Goal: Find specific page/section: Find specific page/section

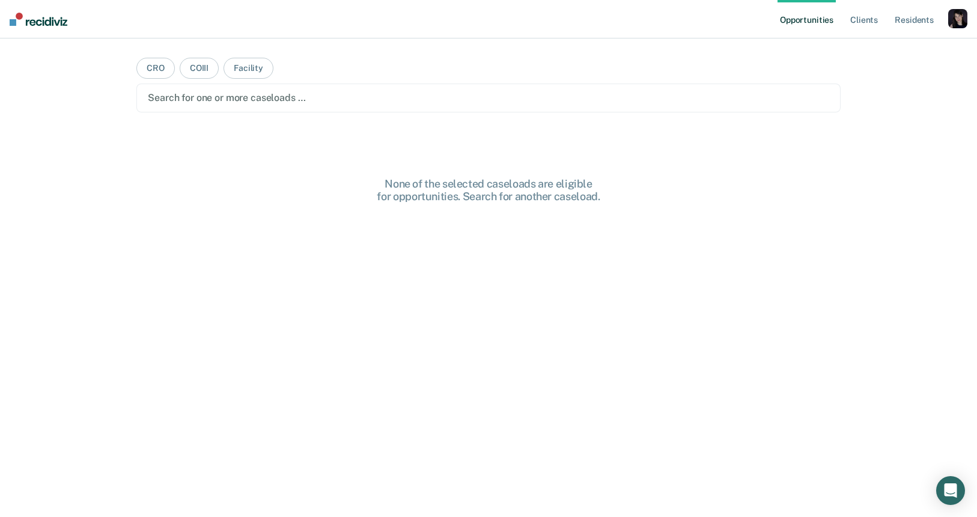
click at [951, 19] on div "button" at bounding box center [957, 18] width 19 height 19
click at [861, 48] on link "Profile" at bounding box center [909, 49] width 97 height 10
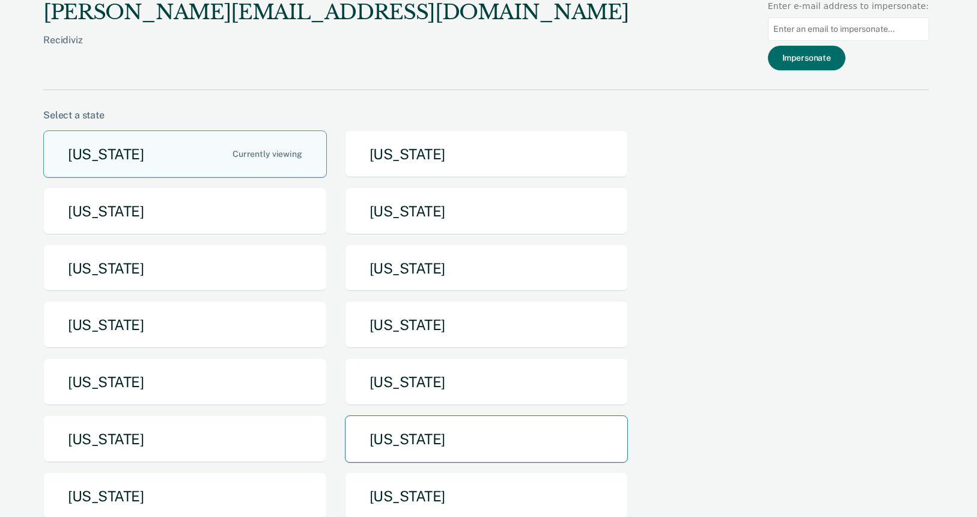
scroll to position [2, 0]
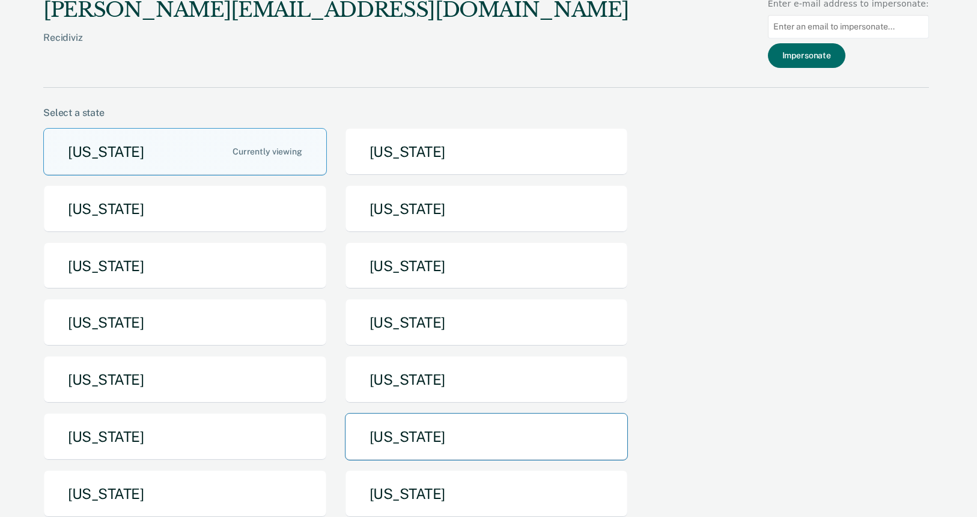
click at [437, 433] on button "[US_STATE]" at bounding box center [487, 436] width 284 height 47
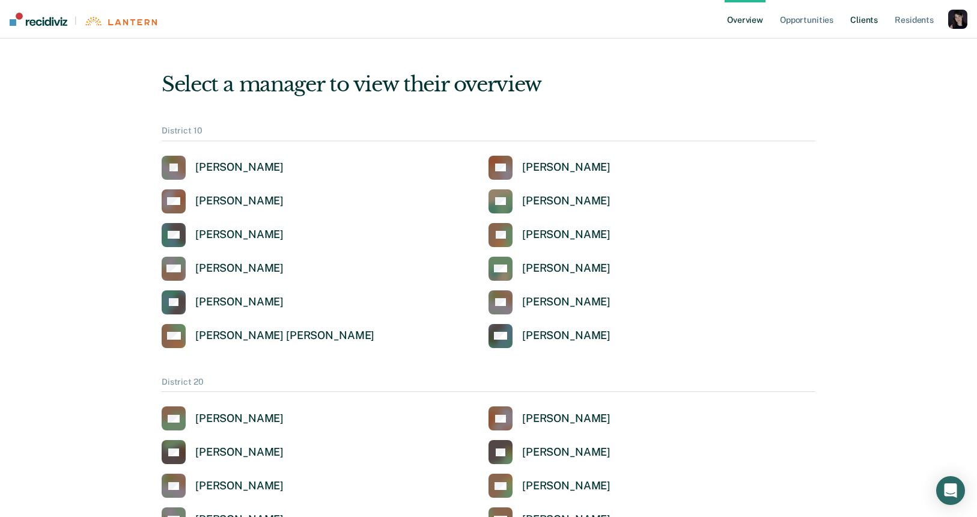
click at [854, 16] on link "Client s" at bounding box center [864, 19] width 32 height 38
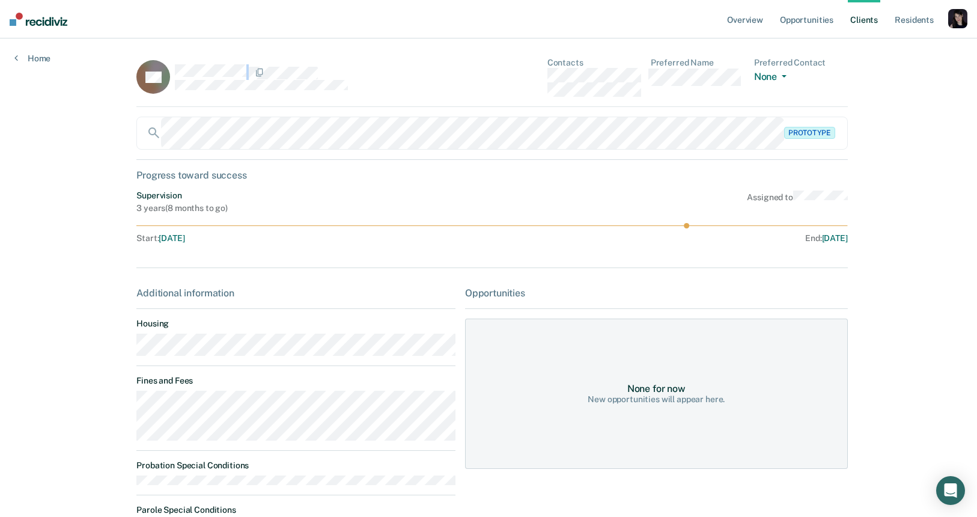
click at [175, 74] on div at bounding box center [315, 72] width 281 height 16
click at [17, 61] on icon at bounding box center [16, 58] width 4 height 10
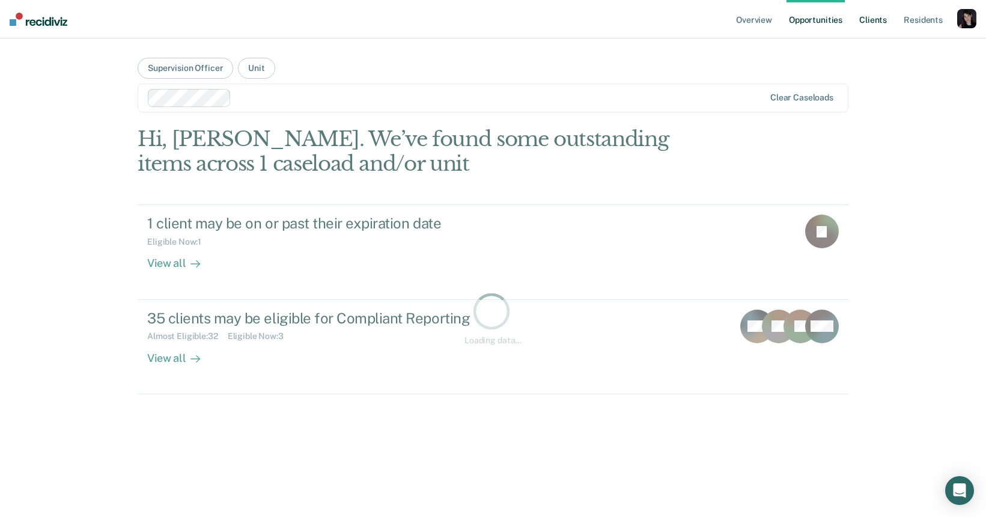
click at [872, 17] on link "Client s" at bounding box center [873, 19] width 32 height 38
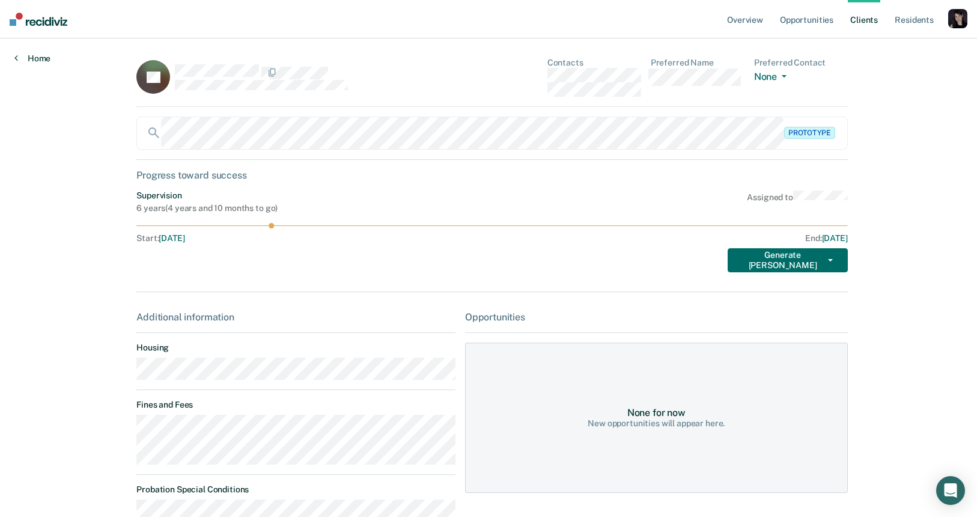
click at [31, 60] on link "Home" at bounding box center [32, 58] width 36 height 11
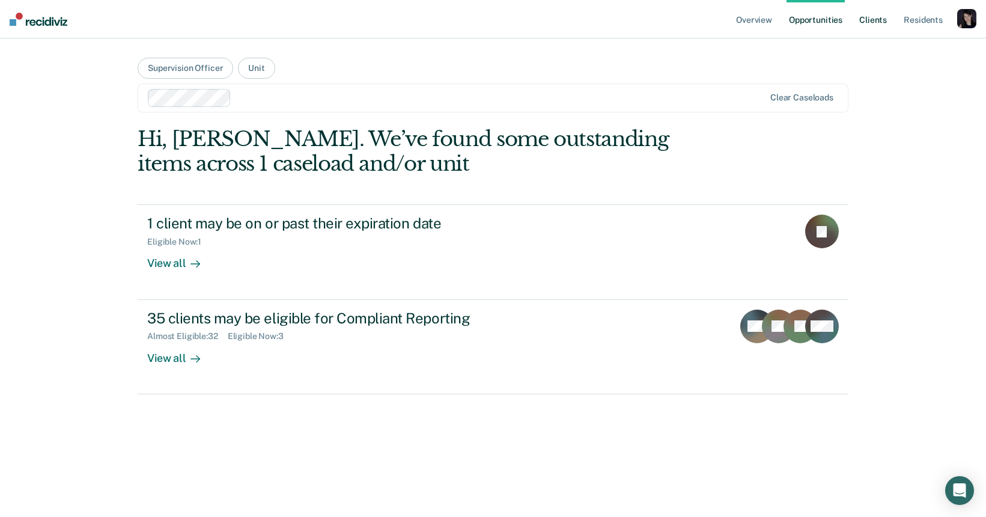
click at [861, 24] on link "Client s" at bounding box center [873, 19] width 32 height 38
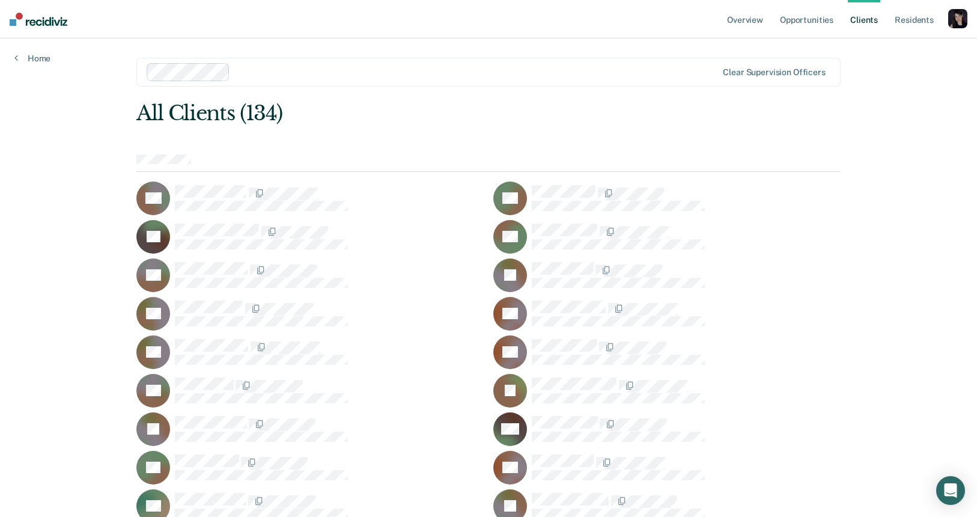
click at [240, 184] on div "AA" at bounding box center [309, 198] width 347 height 34
